Goal: Information Seeking & Learning: Learn about a topic

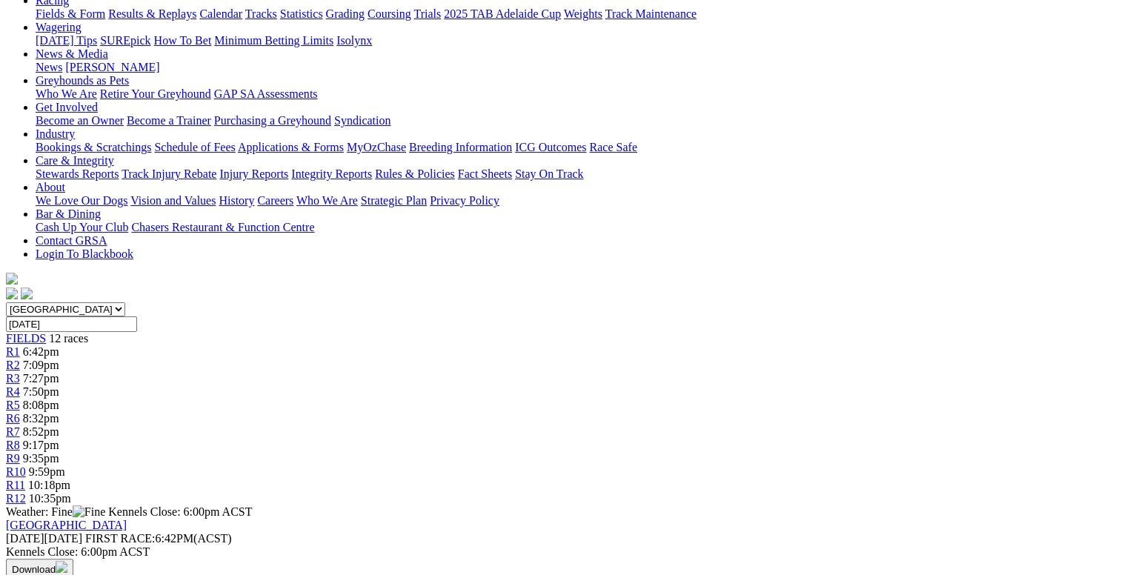
scroll to position [136, 0]
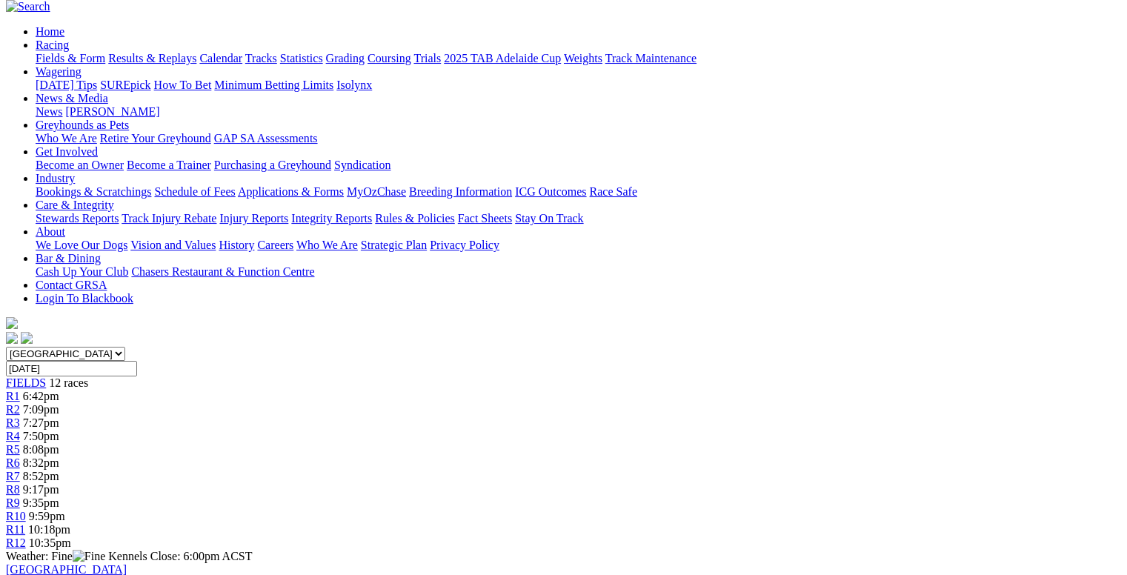
click at [20, 403] on link "R2" at bounding box center [13, 409] width 14 height 13
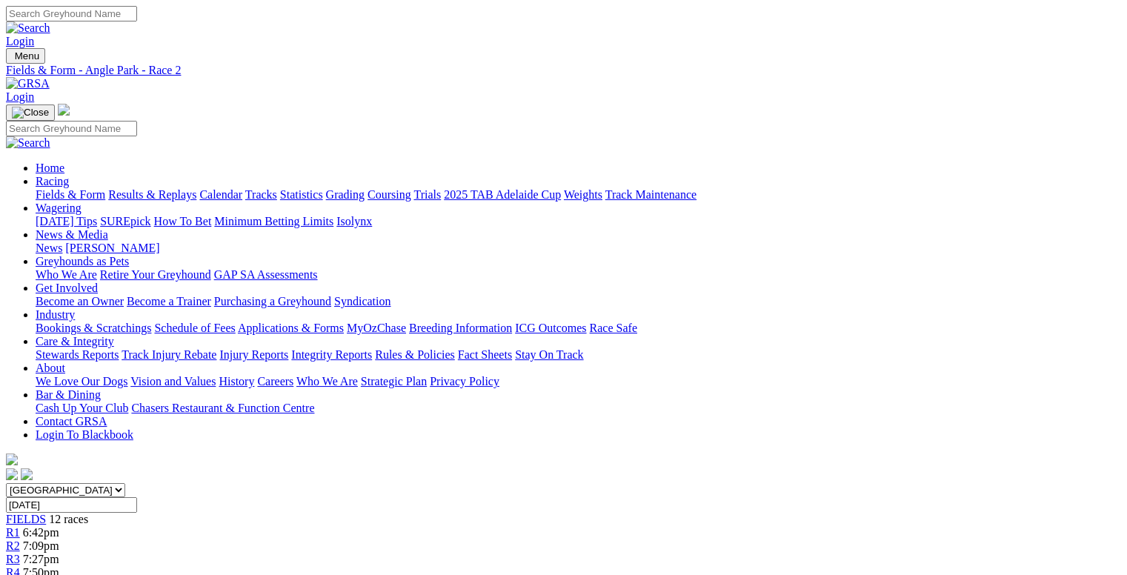
click at [59, 553] on span "7:27pm" at bounding box center [41, 559] width 36 height 13
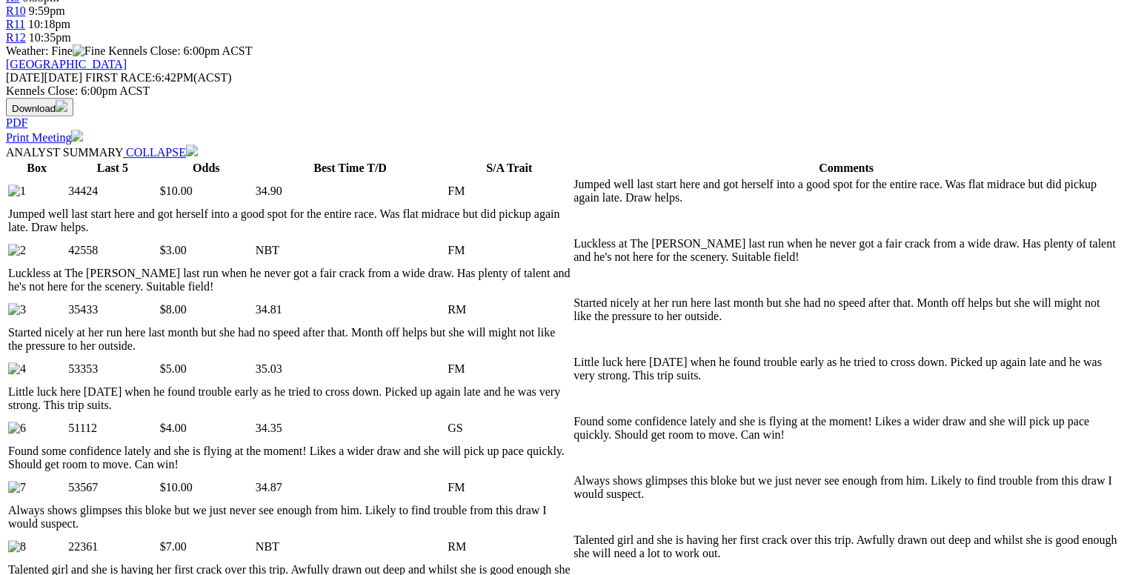
scroll to position [630, 0]
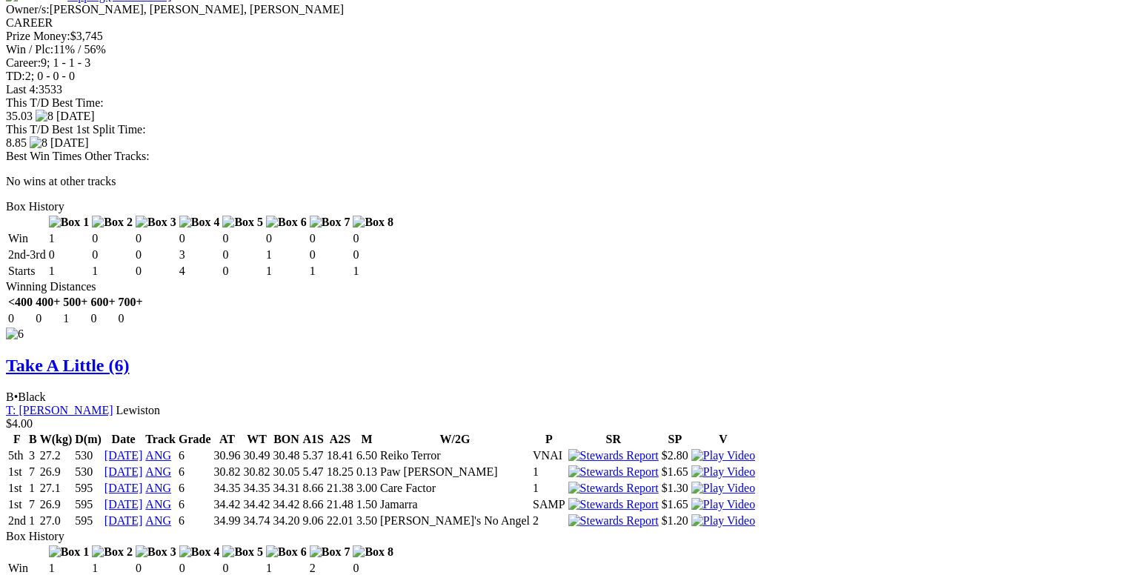
scroll to position [4304, 0]
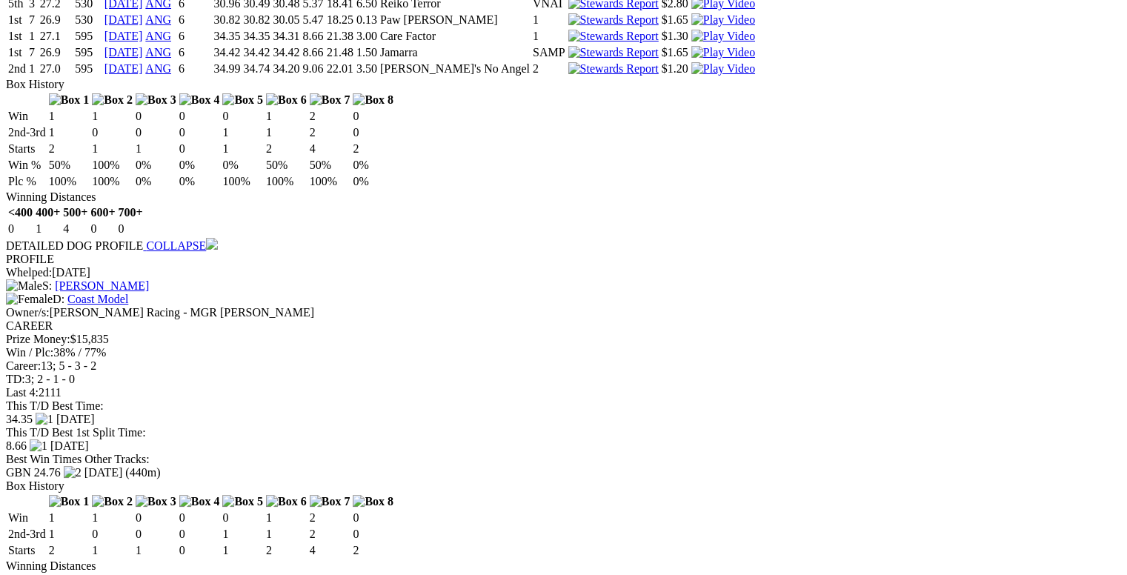
scroll to position [4745, 0]
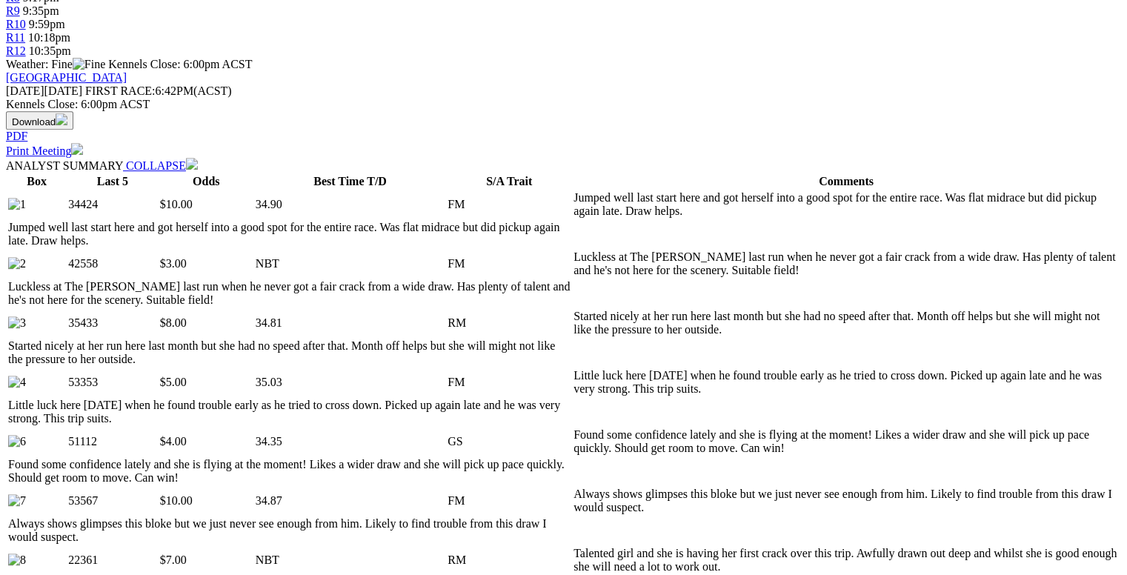
scroll to position [0, 0]
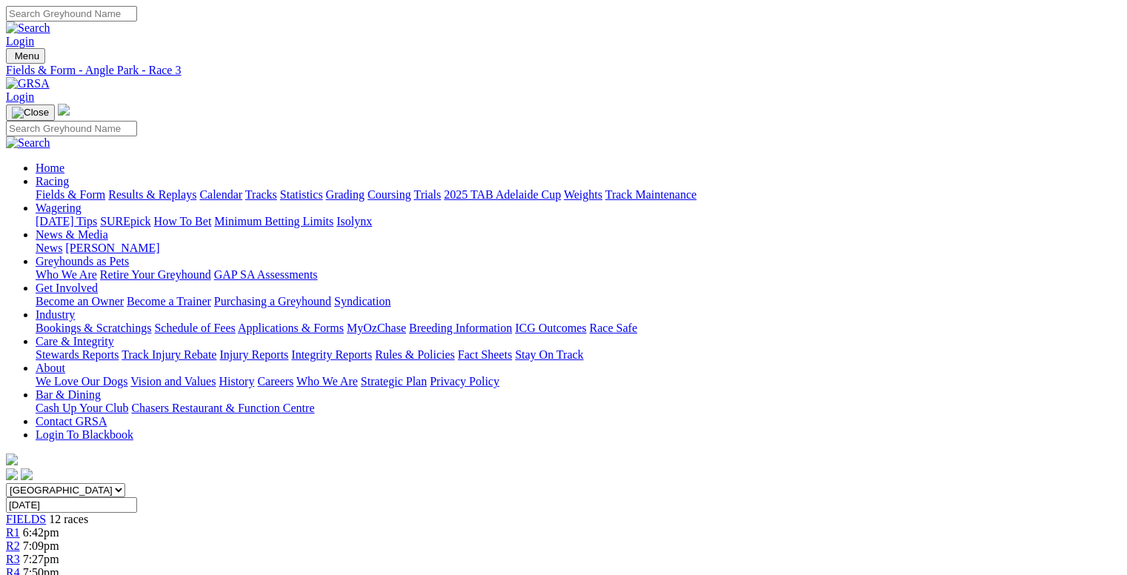
click at [59, 566] on span "7:50pm" at bounding box center [41, 572] width 36 height 13
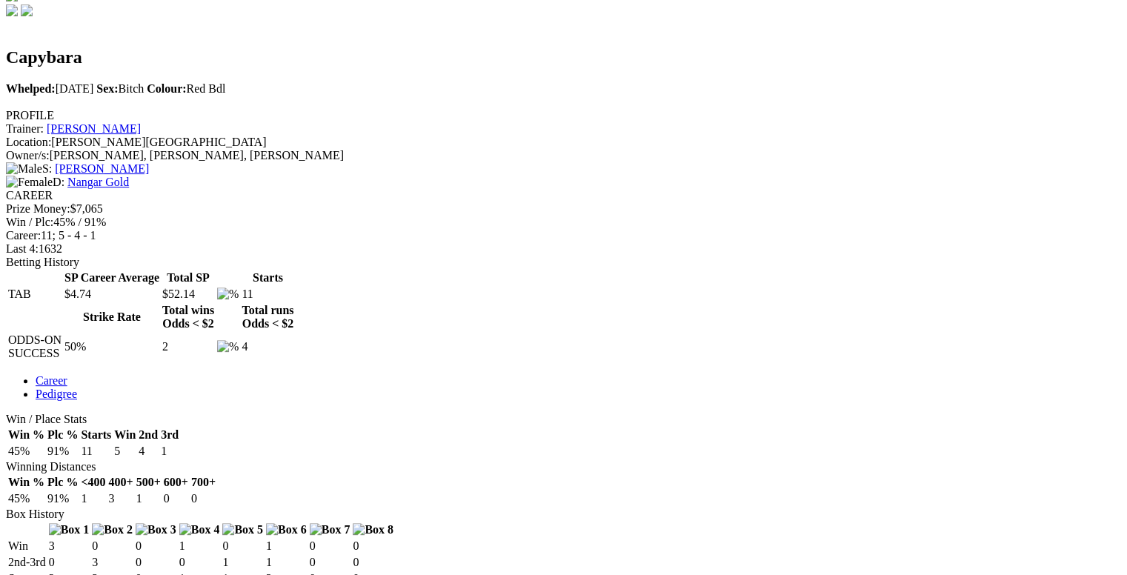
scroll to position [533, 0]
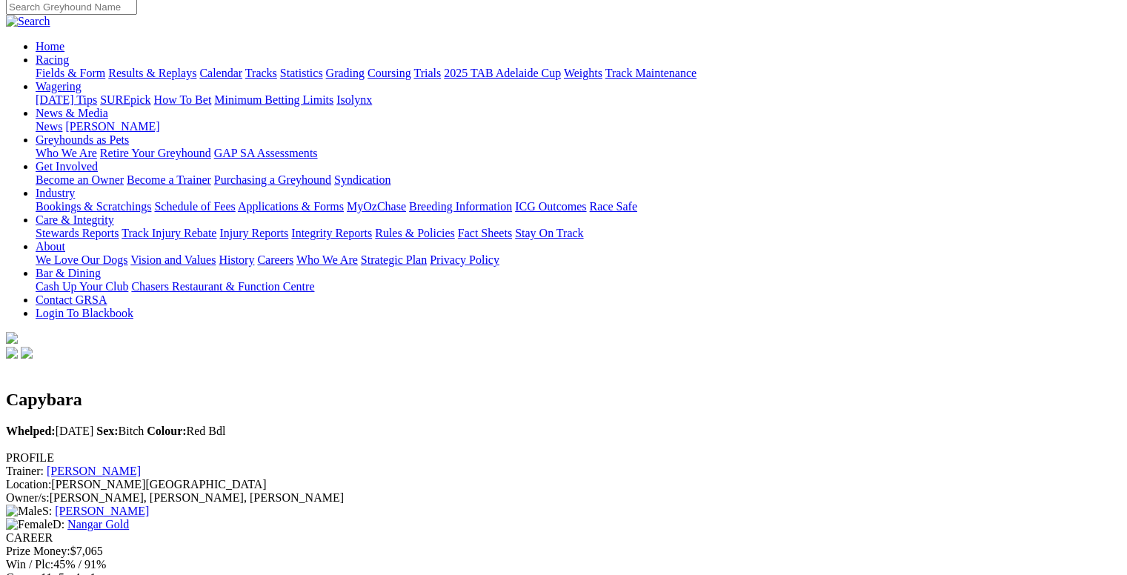
scroll to position [119, 0]
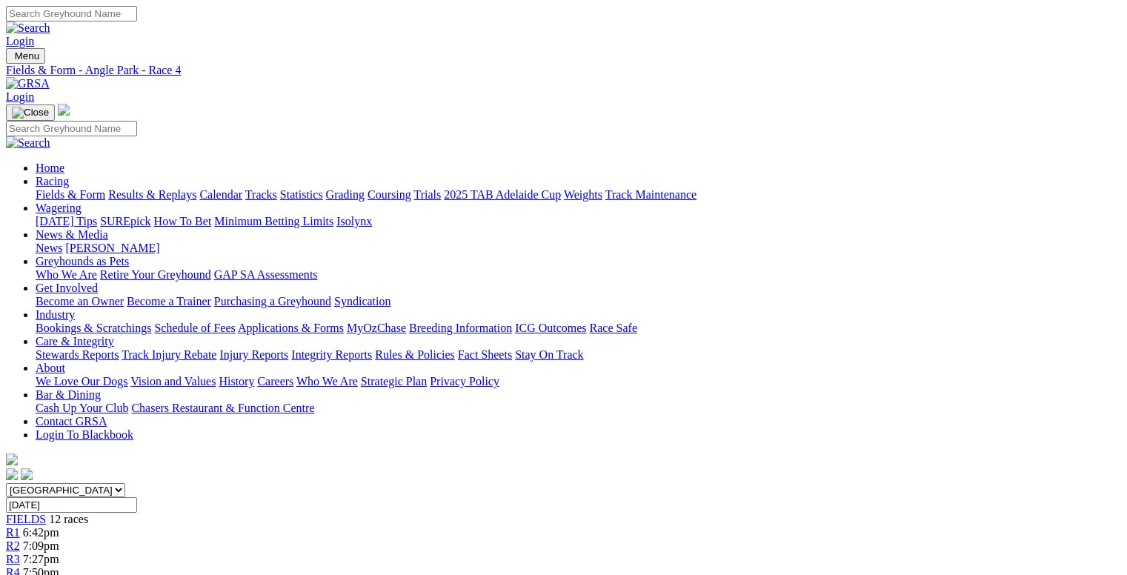
click at [471, 574] on div "R5 8:08pm" at bounding box center [563, 585] width 1115 height 13
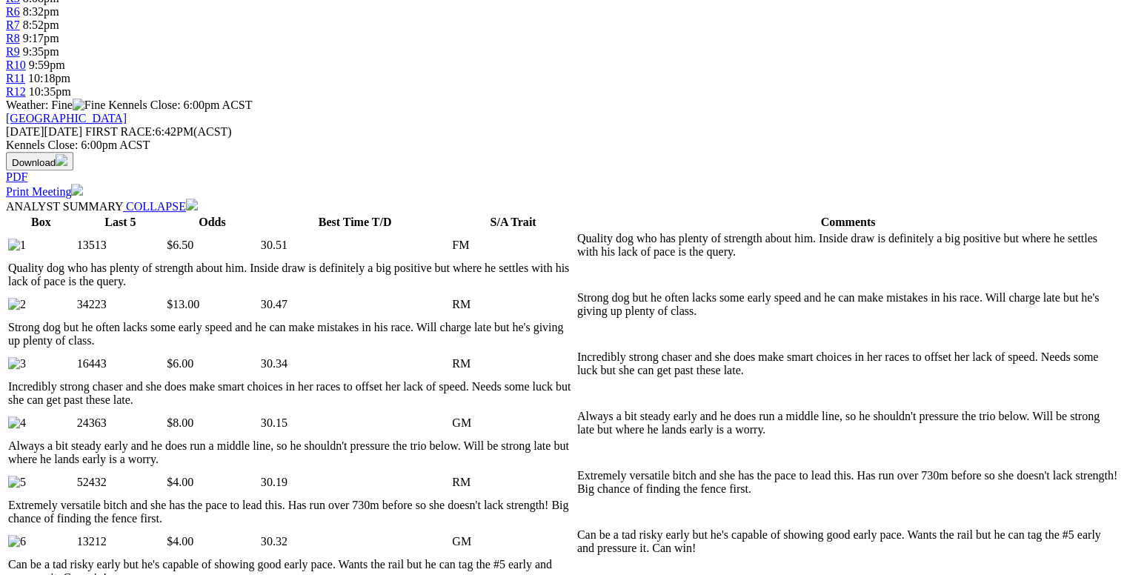
scroll to position [622, 0]
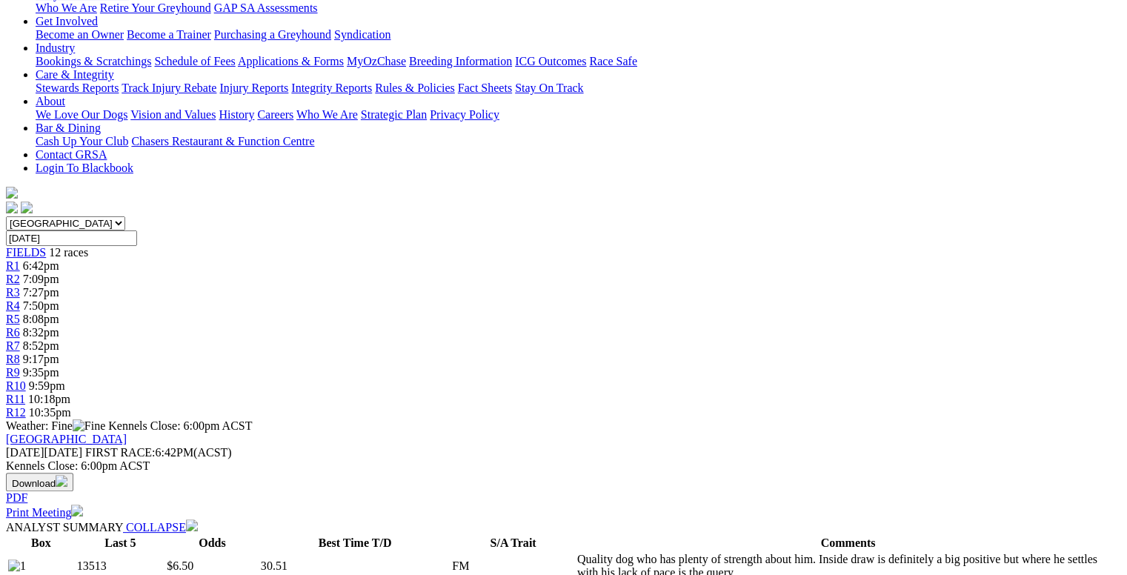
scroll to position [0, 0]
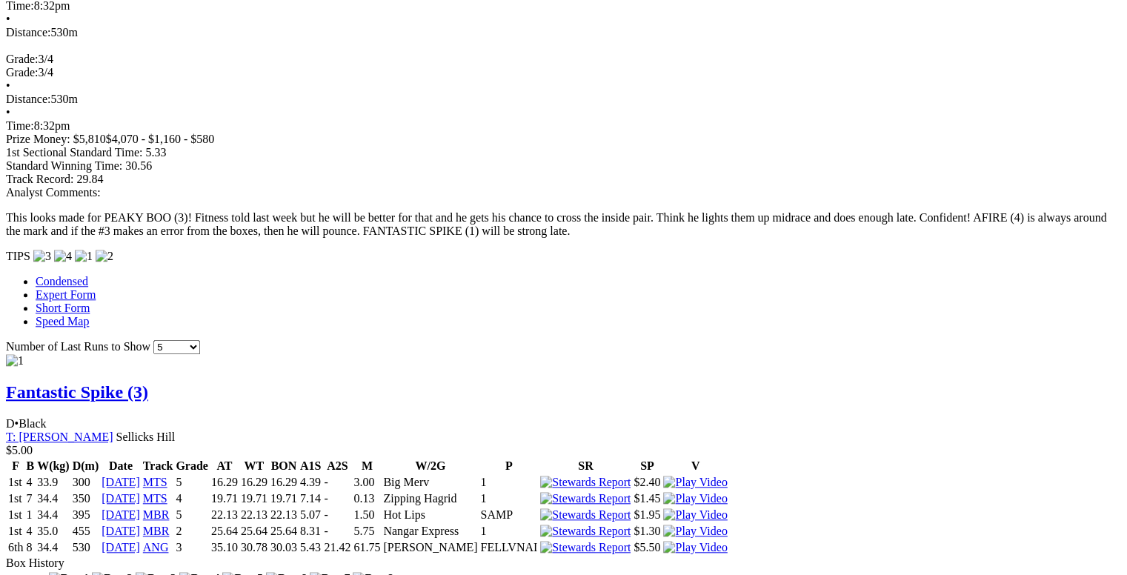
scroll to position [109, 0]
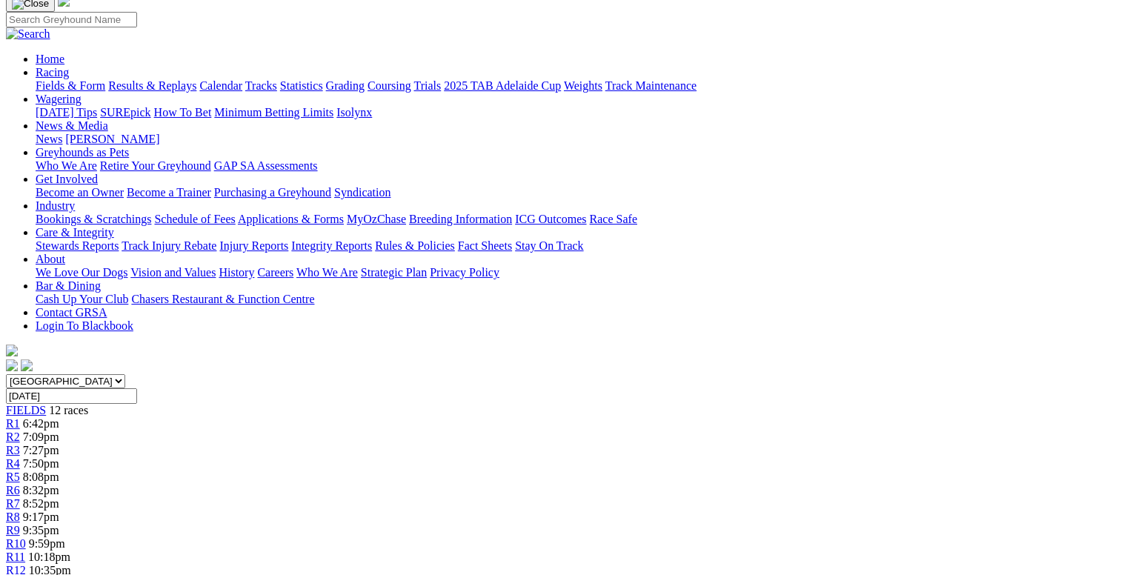
click at [20, 497] on link "R7" at bounding box center [13, 503] width 14 height 13
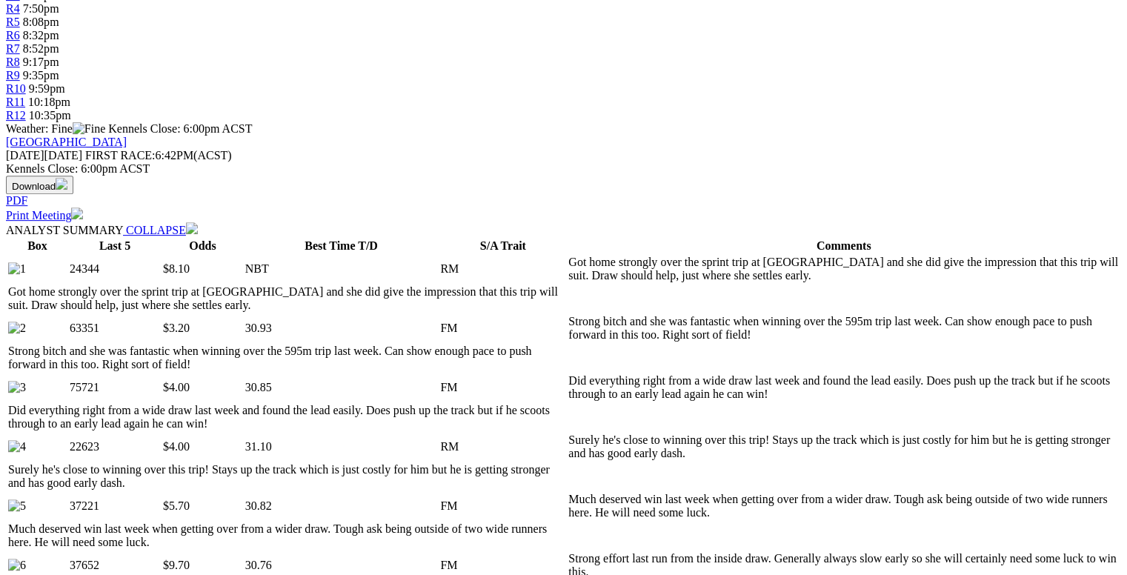
scroll to position [61, 0]
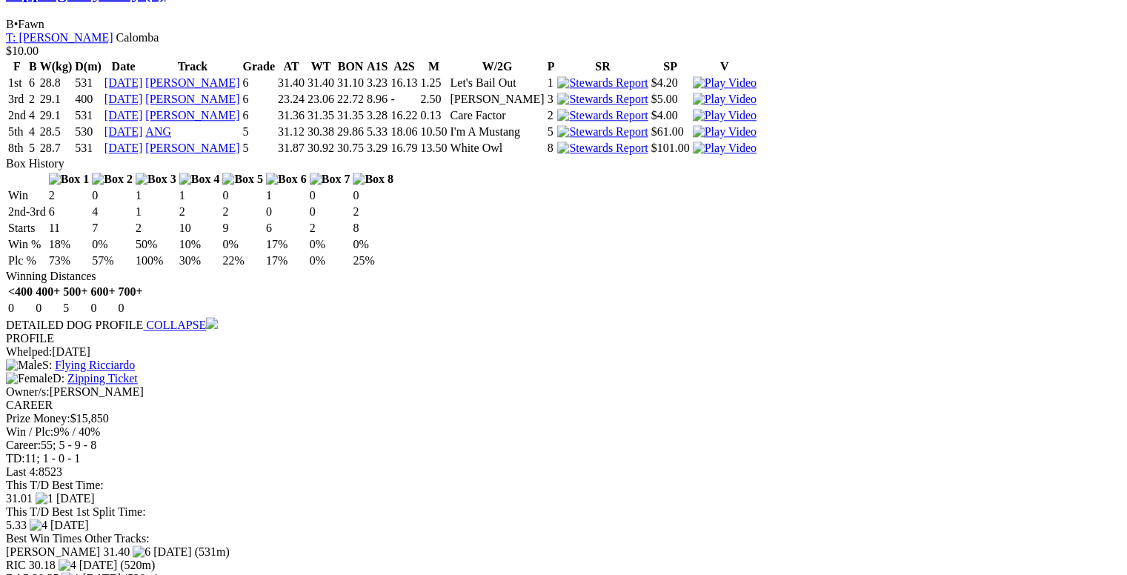
scroll to position [1659, 0]
